Goal: Information Seeking & Learning: Learn about a topic

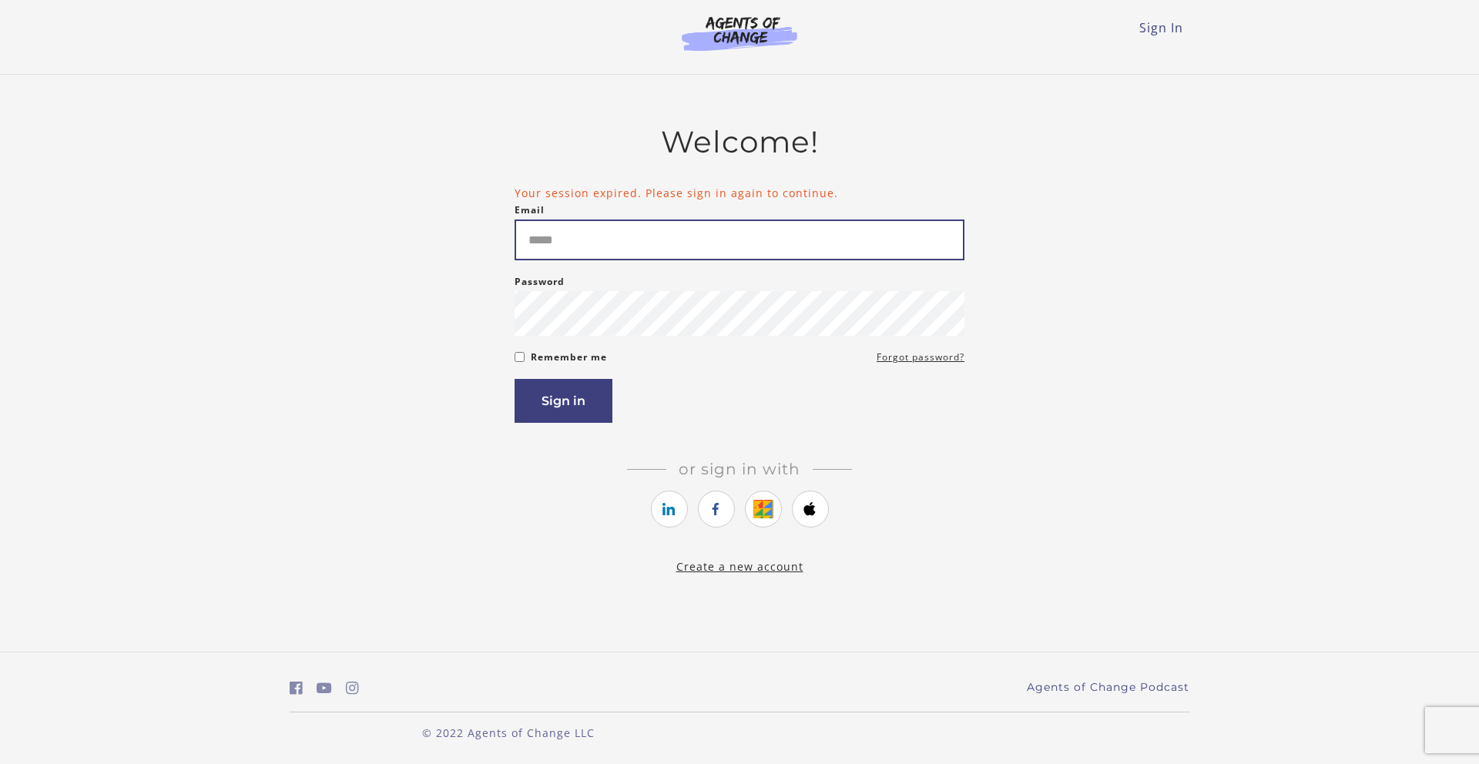
click at [590, 255] on input "Email" at bounding box center [739, 239] width 450 height 41
type input "**********"
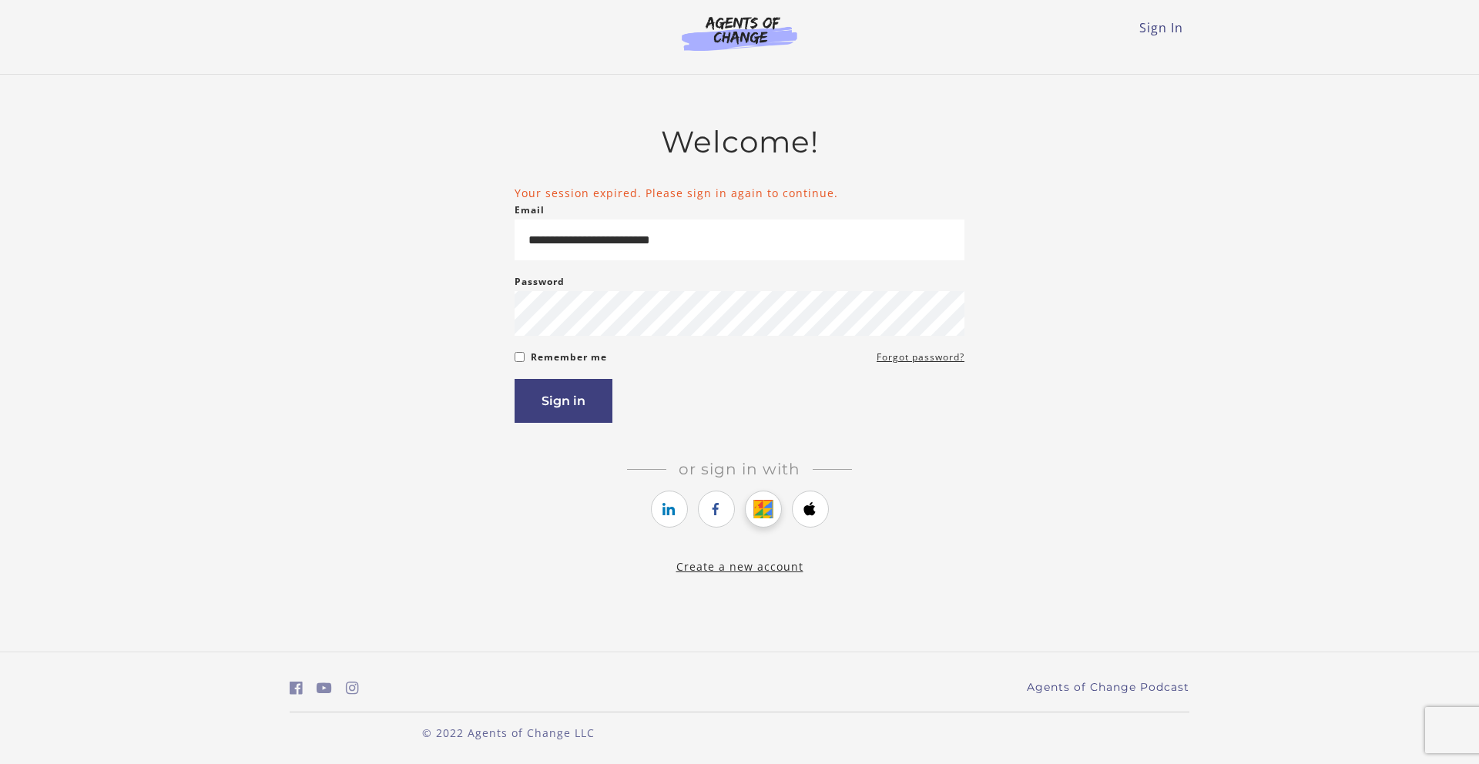
click at [754, 514] on link "https://courses.thinkific.com/users/auth/google?ss%5Breferral%5D=&ss%5Buser_ret…" at bounding box center [763, 509] width 37 height 37
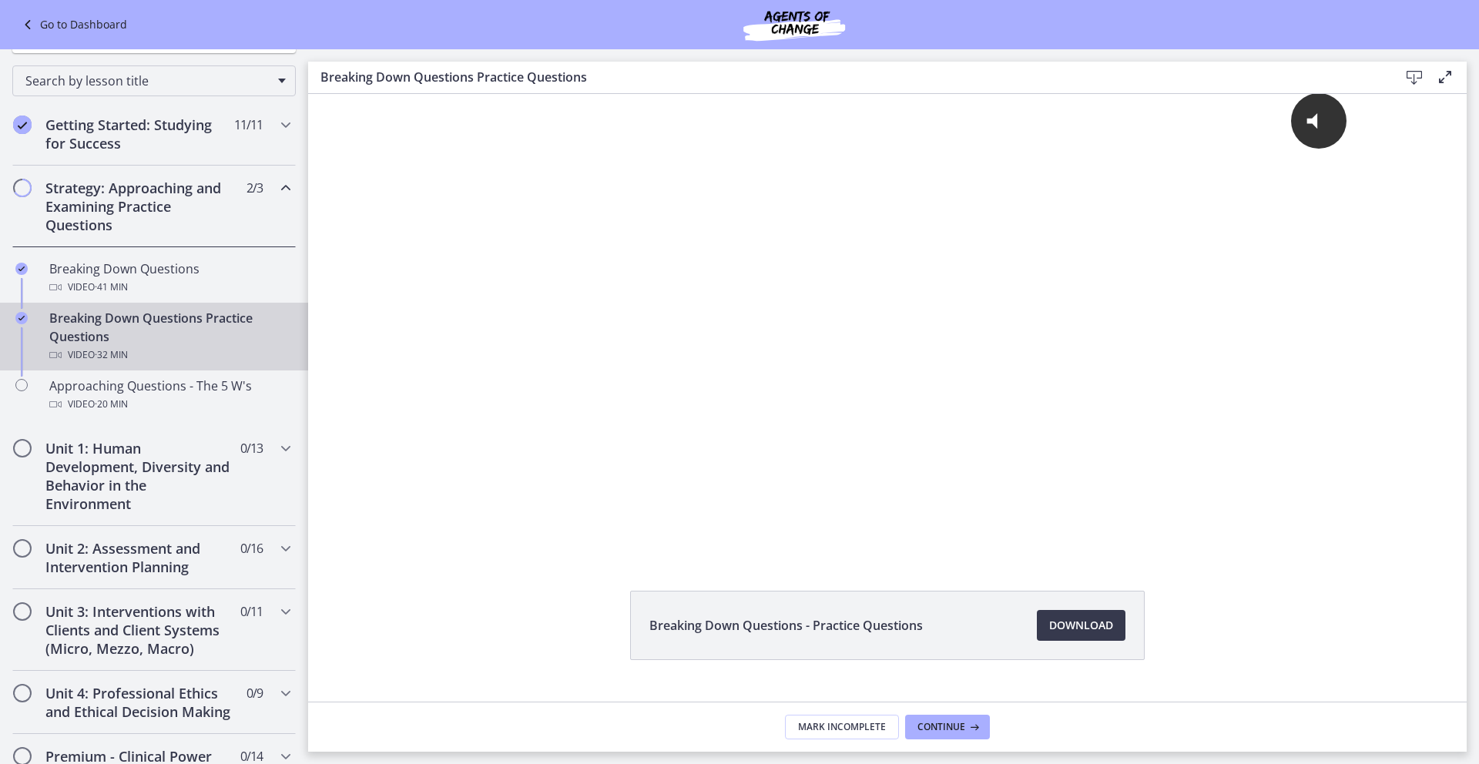
scroll to position [171, 0]
click at [124, 456] on h2 "Unit 1: Human Development, Diversity and Behavior in the Environment" at bounding box center [139, 474] width 188 height 74
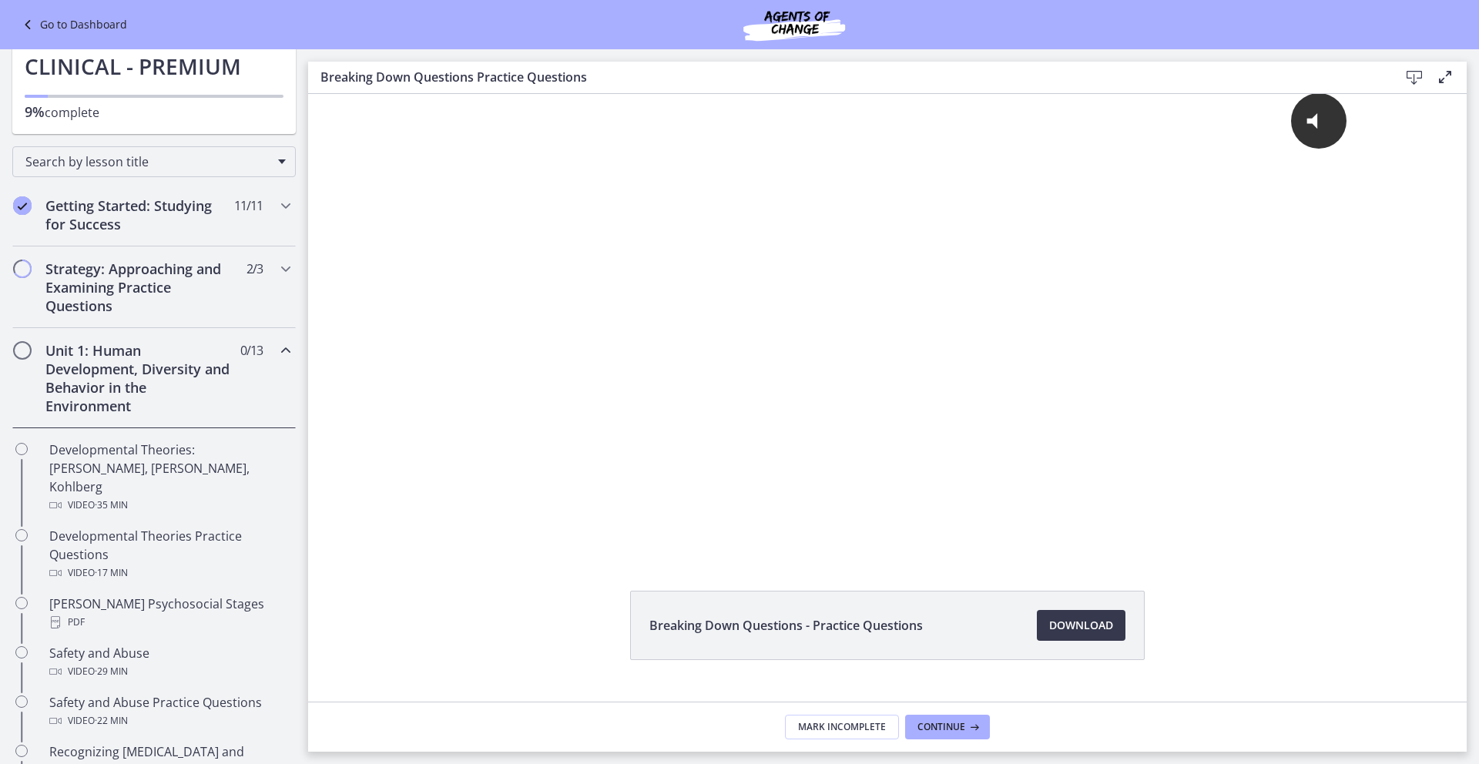
scroll to position [67, 0]
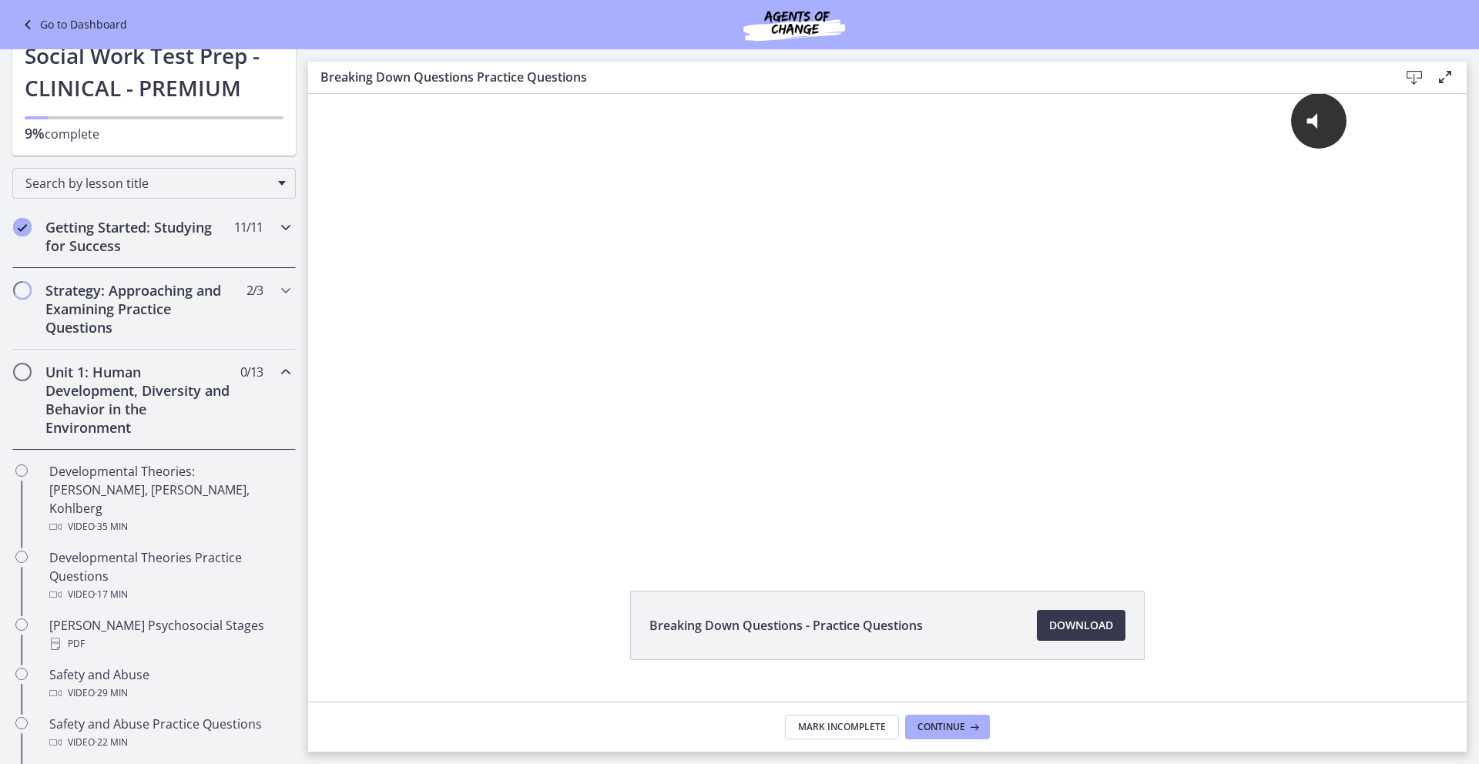
click at [188, 229] on h2 "Getting Started: Studying for Success" at bounding box center [139, 236] width 188 height 37
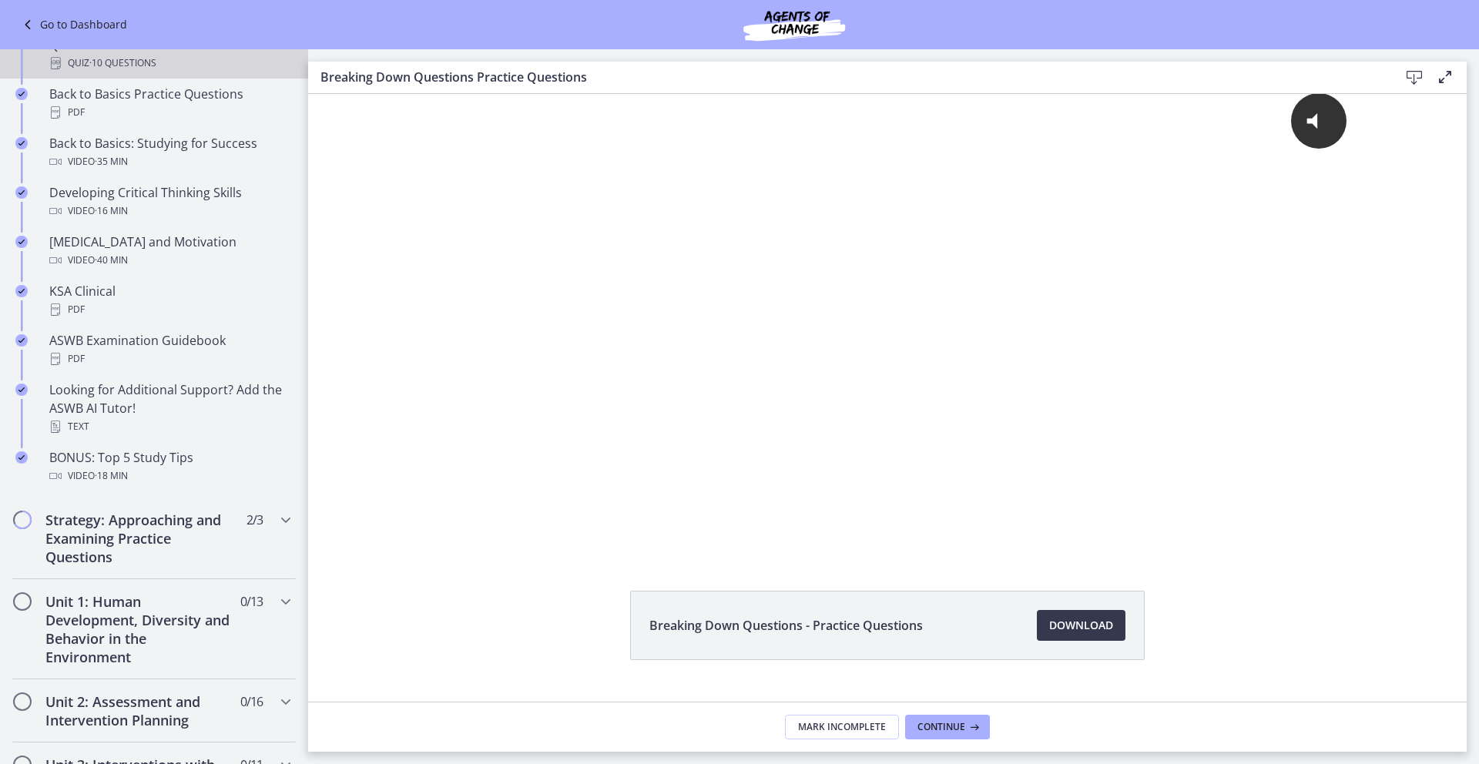
scroll to position [474, 0]
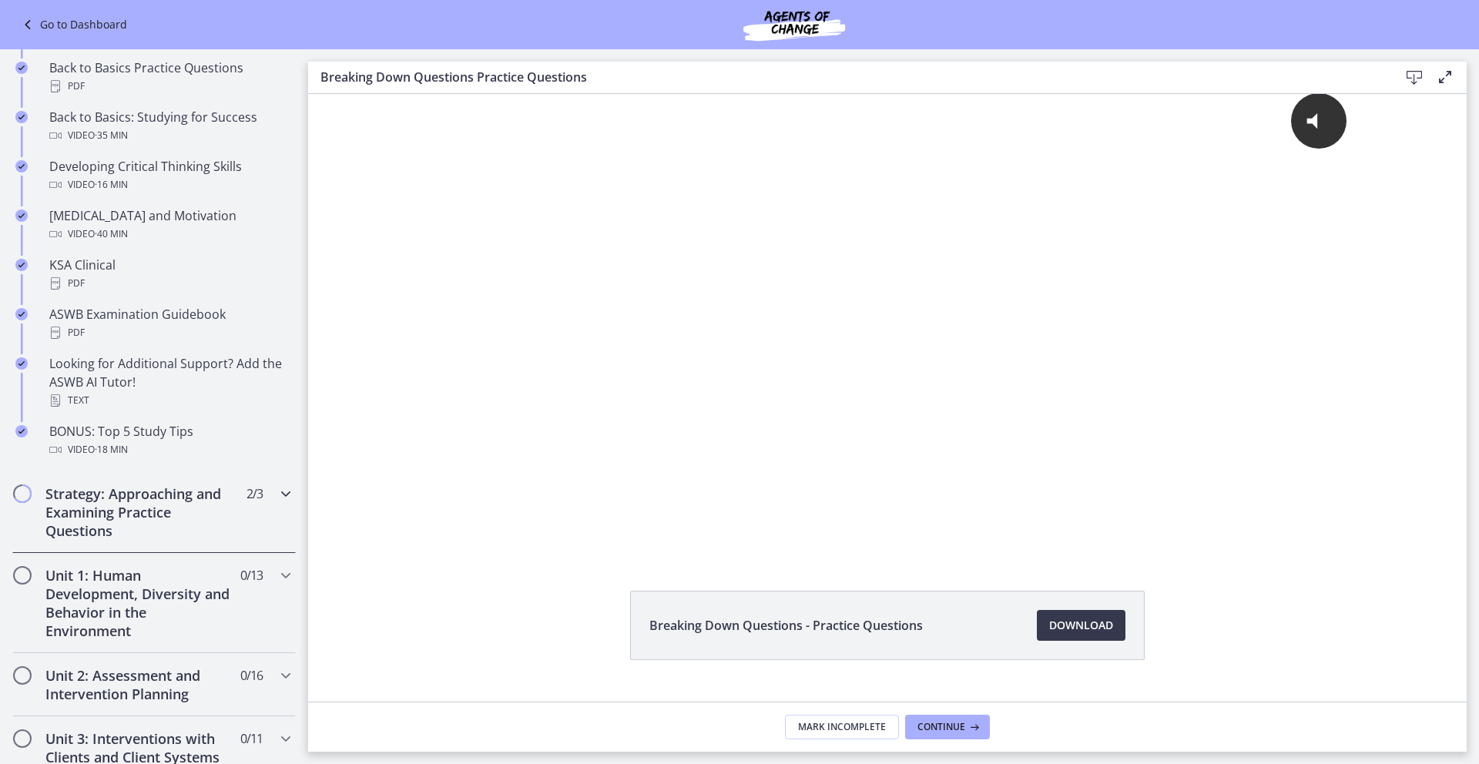
click at [213, 495] on h2 "Strategy: Approaching and Examining Practice Questions" at bounding box center [139, 511] width 188 height 55
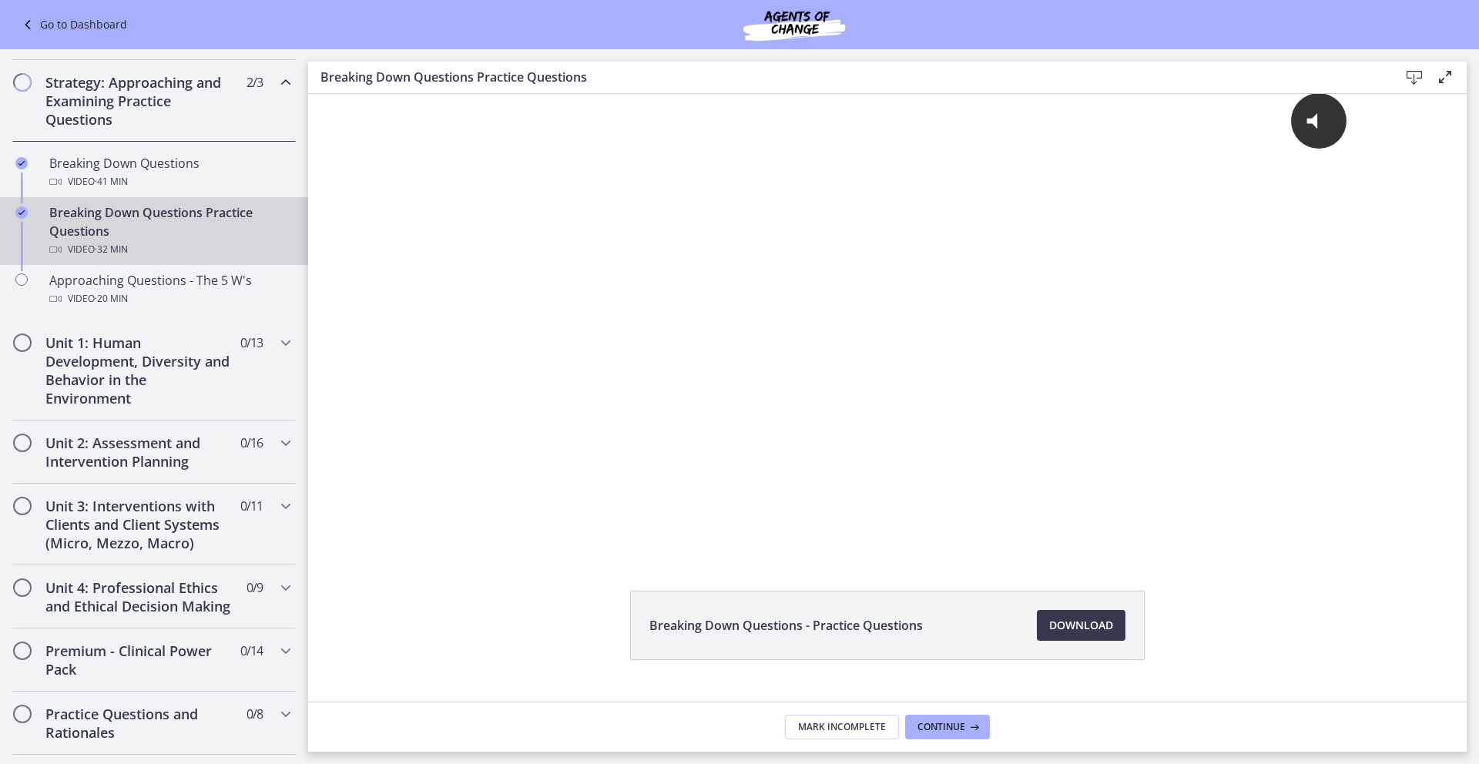
scroll to position [276, 0]
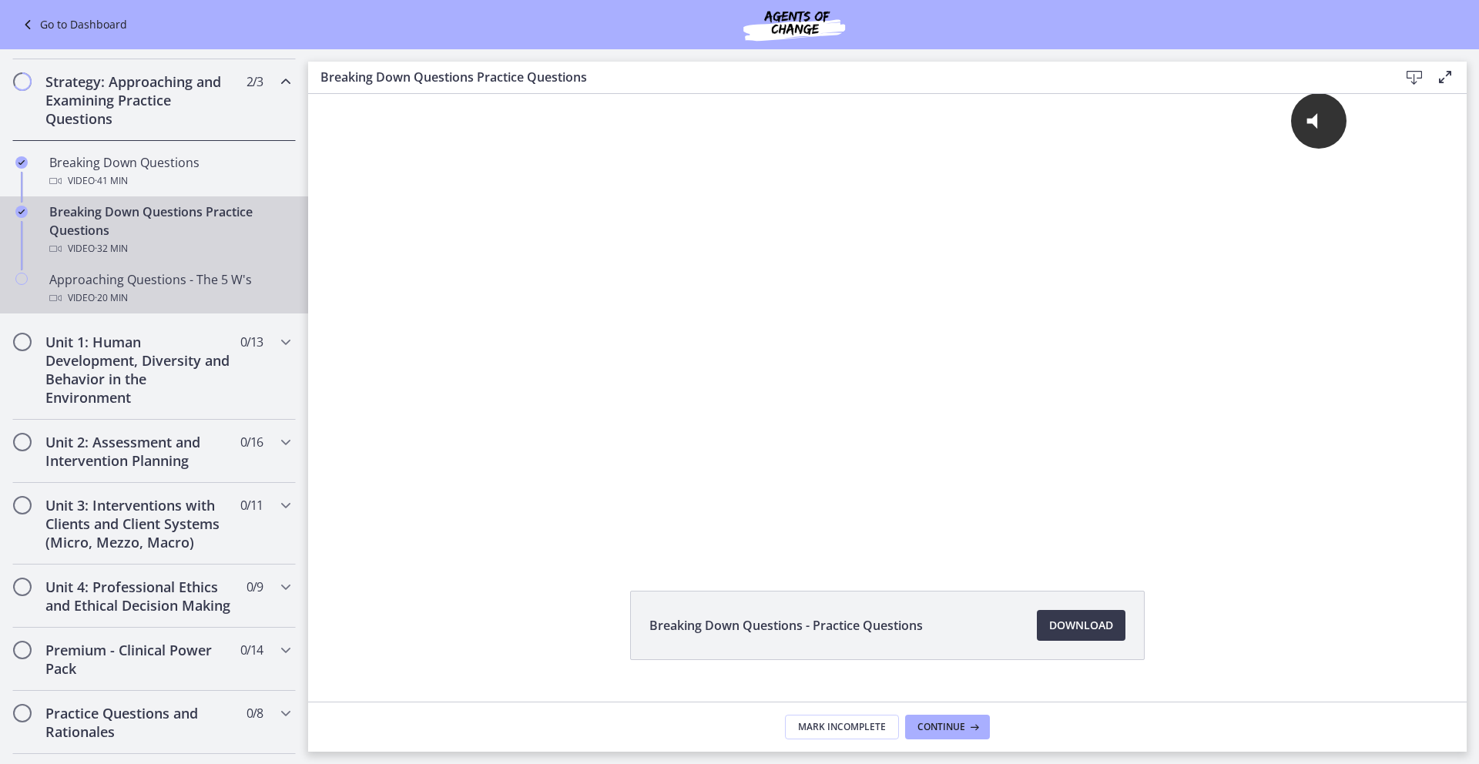
click at [169, 283] on div "Approaching Questions - The 5 W's Video · 20 min" at bounding box center [169, 288] width 240 height 37
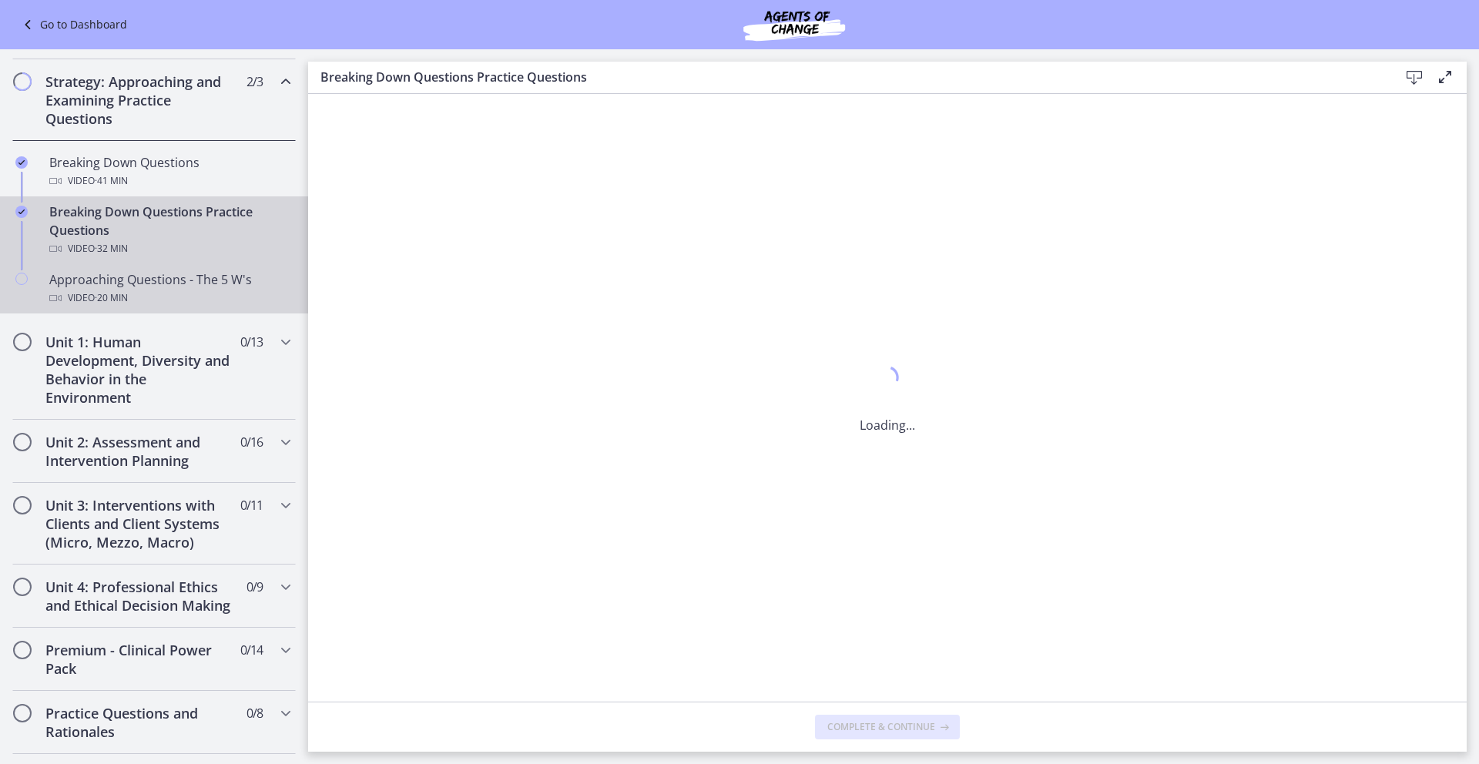
scroll to position [0, 0]
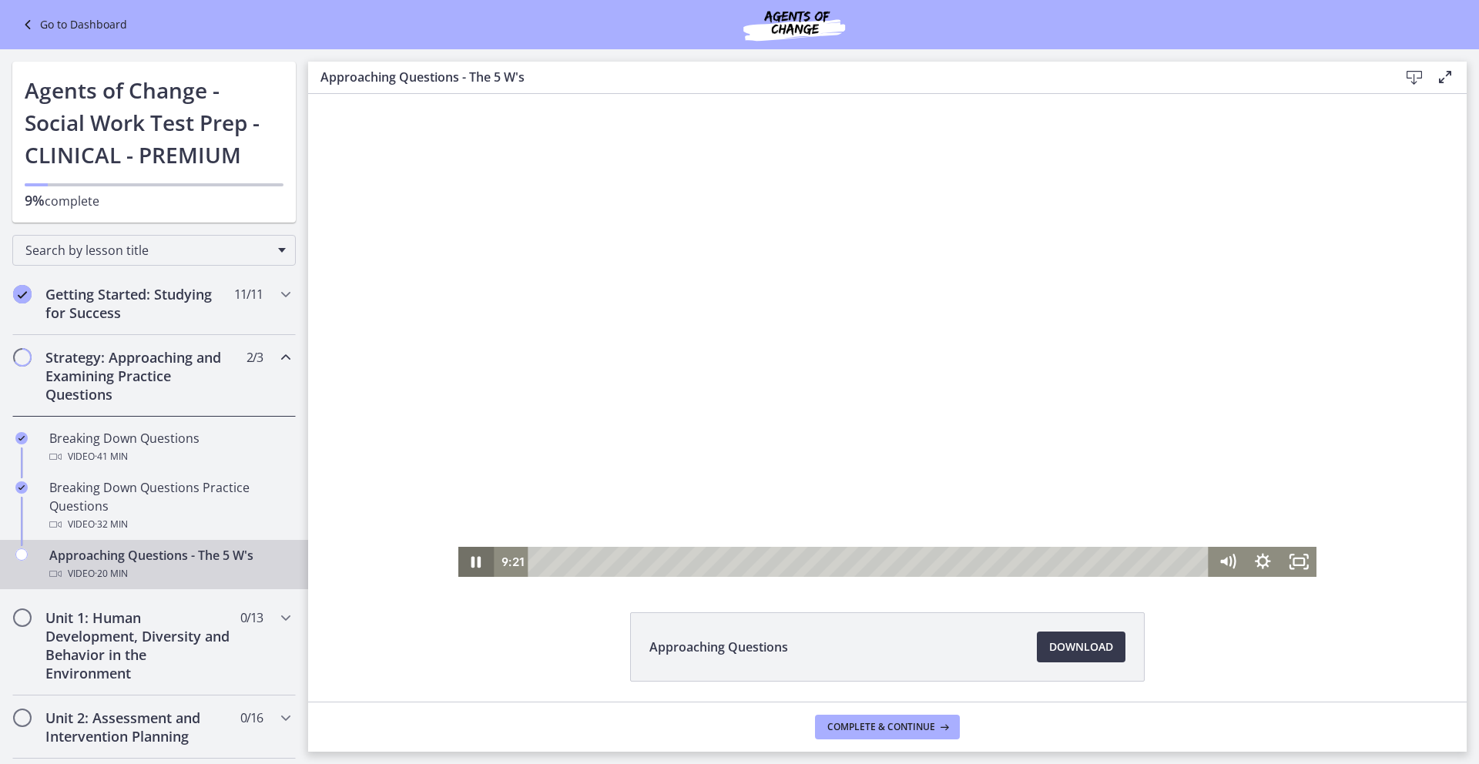
click at [471, 561] on icon "Pause" at bounding box center [476, 563] width 10 height 12
click at [472, 564] on icon "Play Video" at bounding box center [477, 561] width 11 height 15
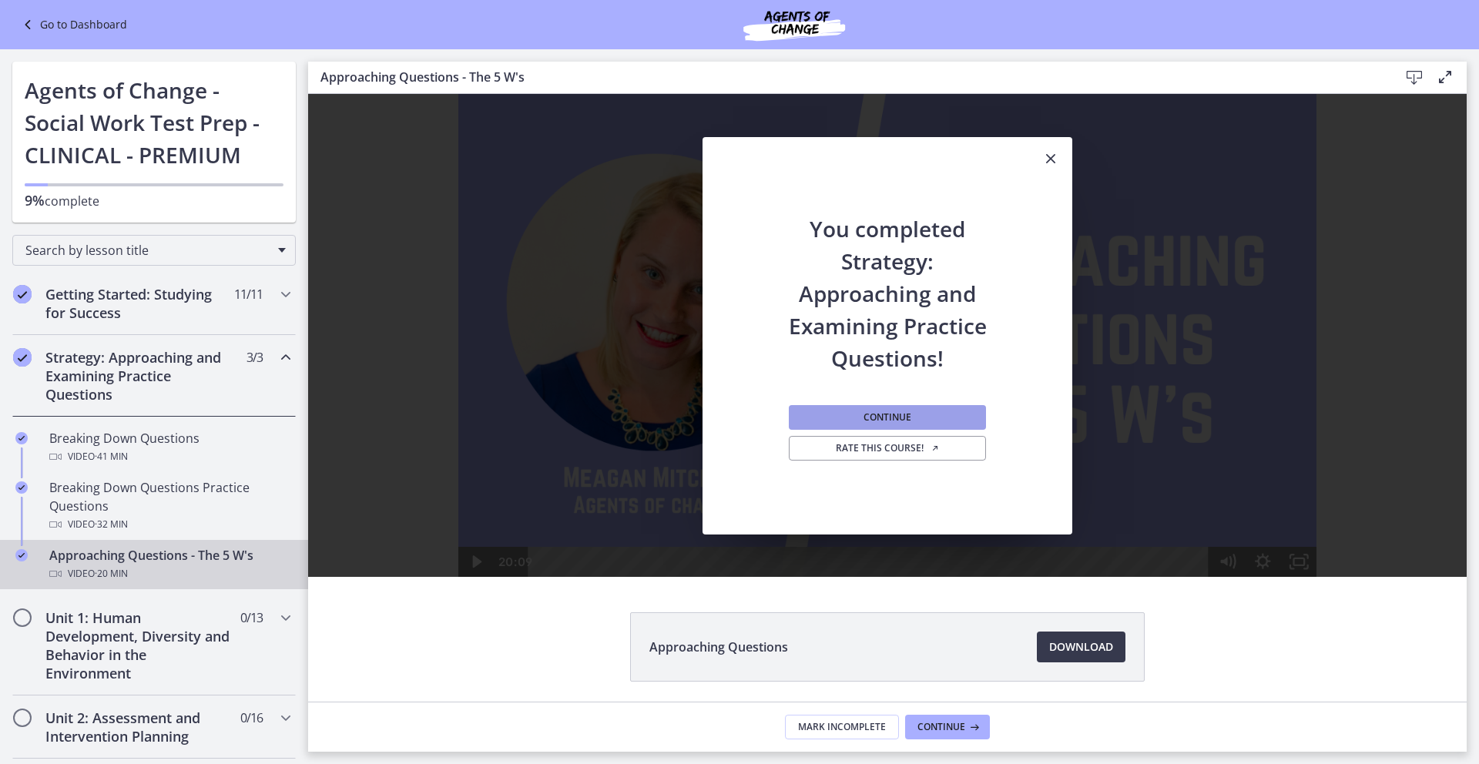
click at [872, 418] on span "Continue" at bounding box center [887, 417] width 48 height 12
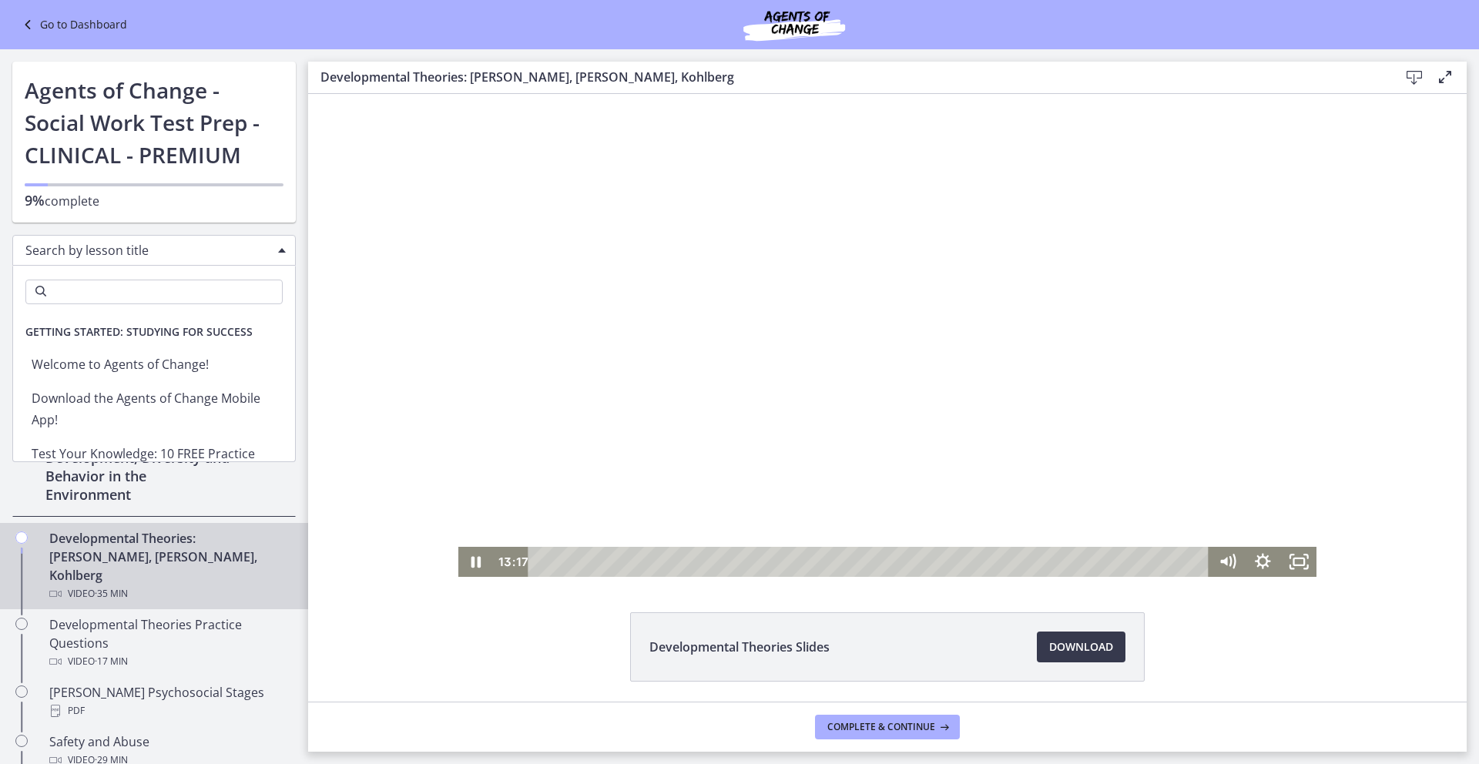
drag, startPoint x: 557, startPoint y: 351, endPoint x: 484, endPoint y: 522, distance: 185.6
click at [472, 560] on icon "Pause" at bounding box center [475, 562] width 43 height 36
